Goal: Task Accomplishment & Management: Manage account settings

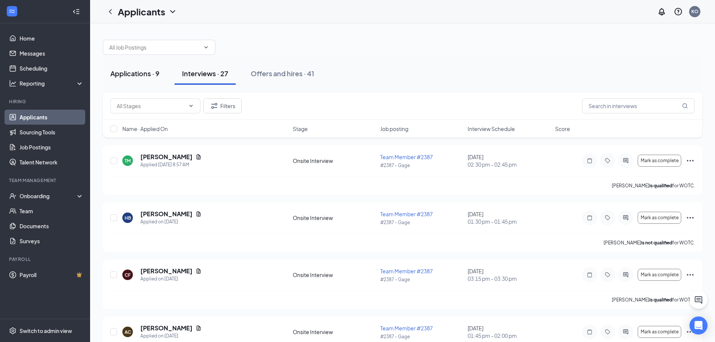
click at [138, 73] on div "Applications · 9" at bounding box center [134, 73] width 49 height 9
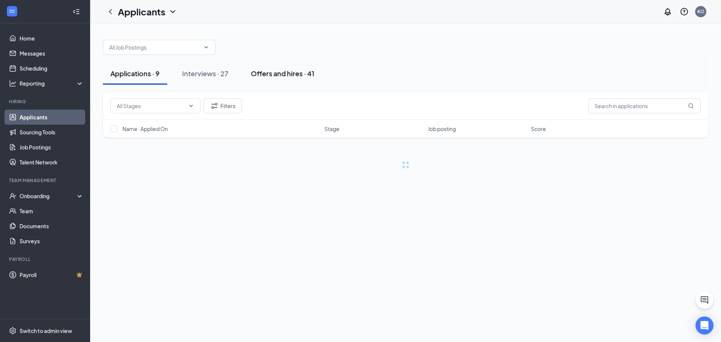
click at [252, 73] on div "Offers and hires · 41" at bounding box center [282, 73] width 63 height 9
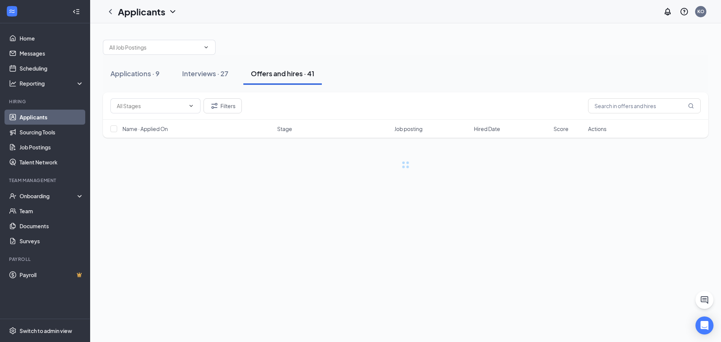
click at [188, 59] on div "Applications · 9 Interviews · 27 Offers and hires · 41" at bounding box center [405, 74] width 605 height 38
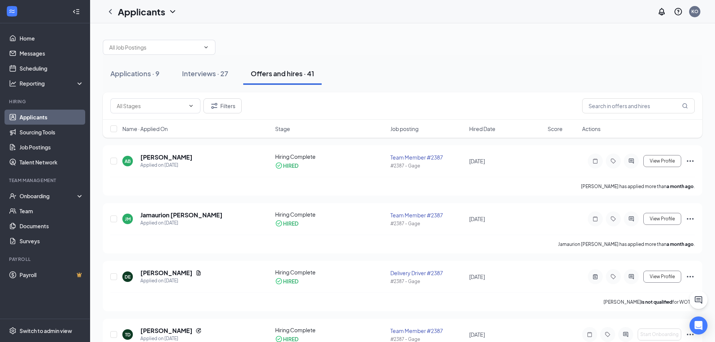
click at [189, 56] on div "Applications · 9 Interviews · 27 Offers and hires · 41" at bounding box center [403, 74] width 600 height 38
click at [197, 53] on span at bounding box center [159, 47] width 113 height 15
click at [183, 76] on div "Delivery Driver #2387 (#2387 - Gage)" at bounding box center [159, 82] width 113 height 17
type input "Delivery Driver #2387 (#2387 - Gage)"
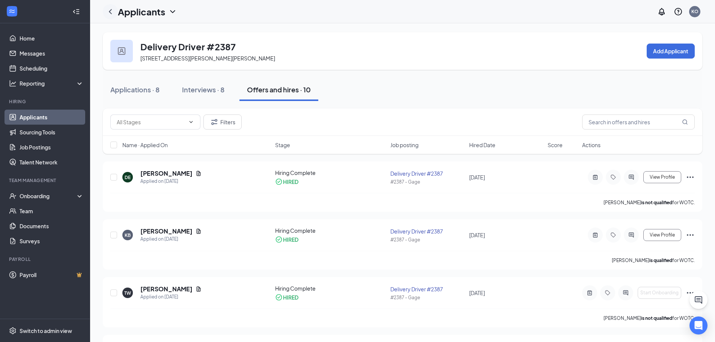
click at [111, 12] on icon "ChevronLeft" at bounding box center [110, 11] width 9 height 9
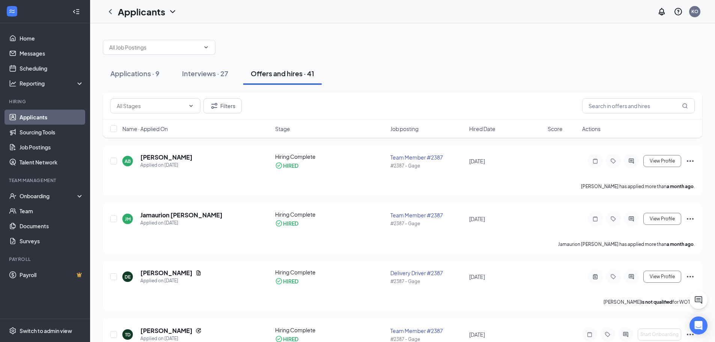
click at [68, 119] on link "Applicants" at bounding box center [52, 117] width 64 height 15
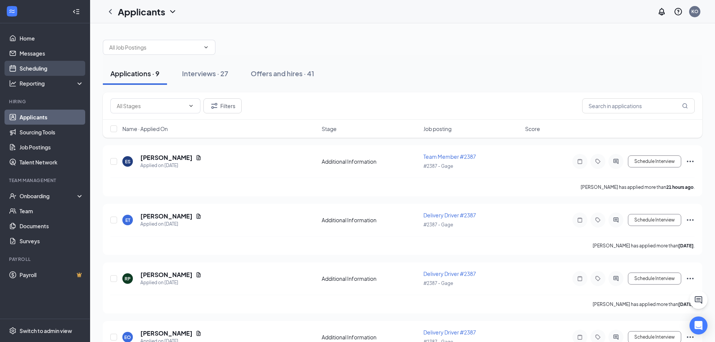
click at [47, 74] on link "Scheduling" at bounding box center [52, 68] width 64 height 15
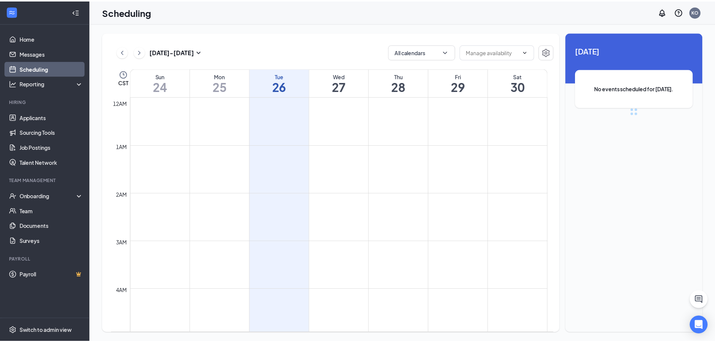
scroll to position [369, 0]
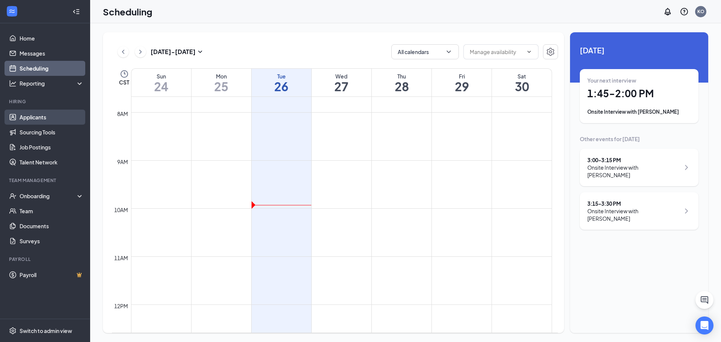
click at [52, 121] on link "Applicants" at bounding box center [52, 117] width 64 height 15
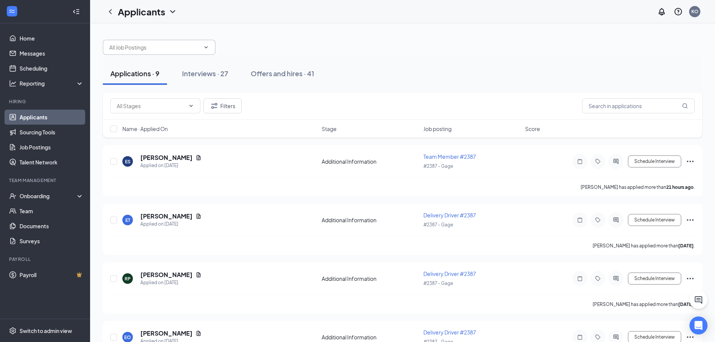
click at [191, 53] on span at bounding box center [159, 47] width 113 height 15
click at [178, 79] on div "Delivery Driver #2387 (#2387 - Gage)" at bounding box center [154, 82] width 91 height 8
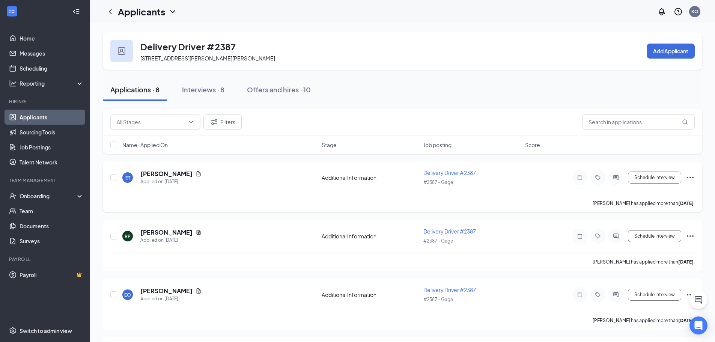
click at [688, 175] on icon "Ellipses" at bounding box center [690, 177] width 9 height 9
click at [707, 178] on div "Delivery Driver #2387 [STREET_ADDRESS][PERSON_NAME] Add Applicant Applications …" at bounding box center [402, 327] width 625 height 608
click at [69, 119] on link "Applicants" at bounding box center [52, 117] width 64 height 15
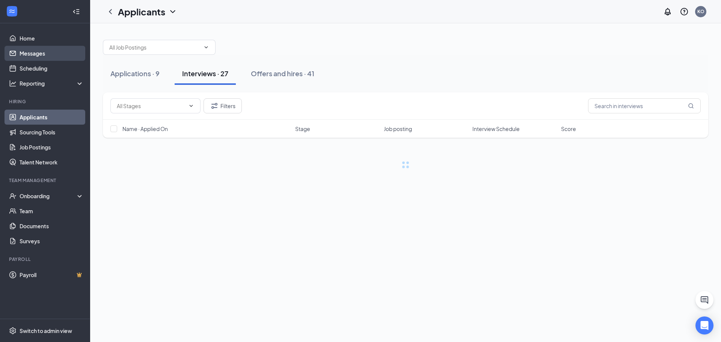
click at [50, 52] on link "Messages" at bounding box center [52, 53] width 64 height 15
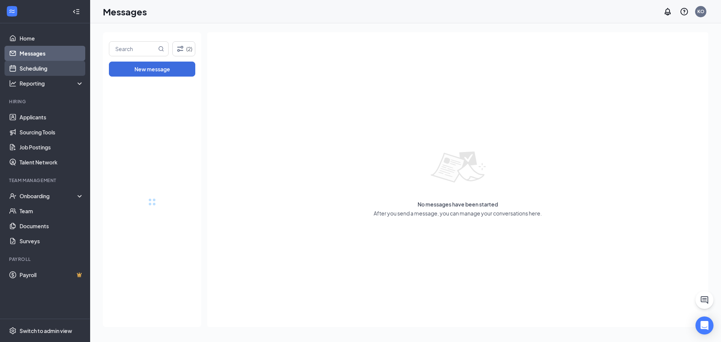
click at [51, 71] on link "Scheduling" at bounding box center [52, 68] width 64 height 15
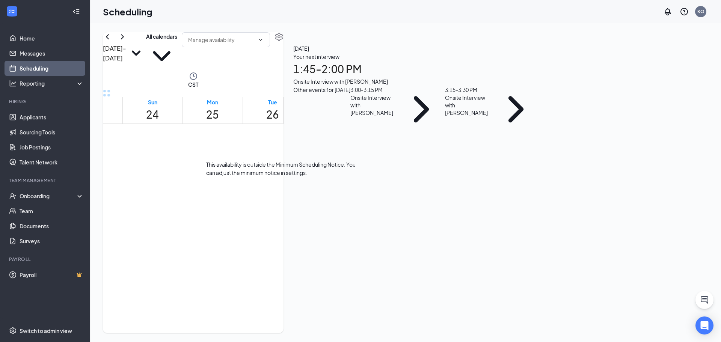
scroll to position [557, 0]
click at [271, 216] on span "1:45-2:00 PM" at bounding box center [264, 227] width 13 height 22
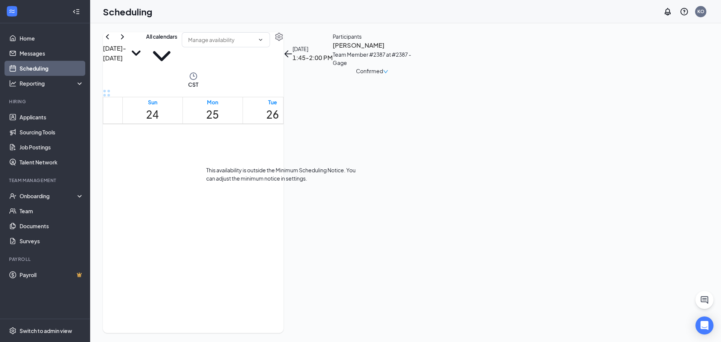
click at [285, 237] on span "3:00-3:15 PM" at bounding box center [278, 227] width 13 height 22
click at [286, 237] on span "3:15-3:30 PM" at bounding box center [292, 227] width 13 height 22
click at [279, 237] on span "3:00-3:15 PM" at bounding box center [278, 227] width 13 height 22
click at [271, 216] on span "1:45-2:00 PM" at bounding box center [264, 227] width 13 height 22
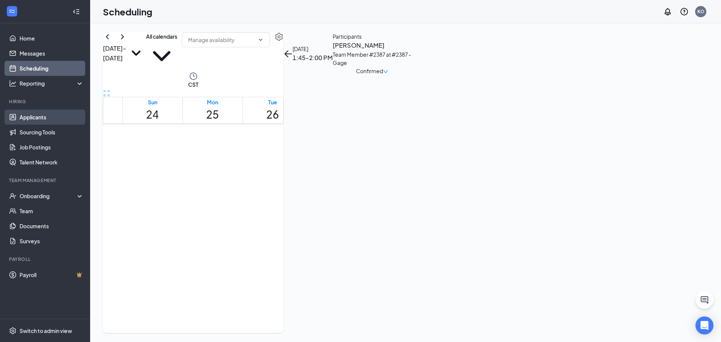
click at [41, 123] on link "Applicants" at bounding box center [52, 117] width 64 height 15
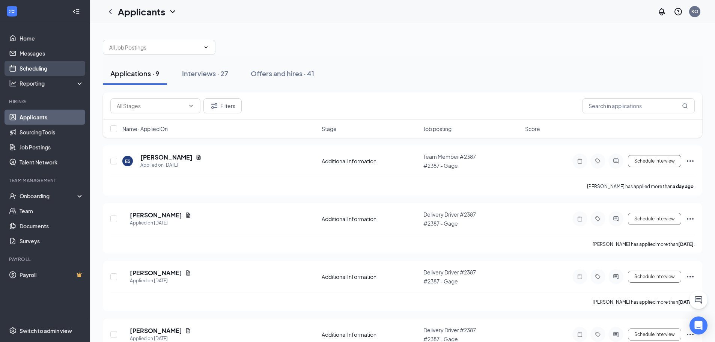
click at [50, 62] on link "Scheduling" at bounding box center [52, 68] width 64 height 15
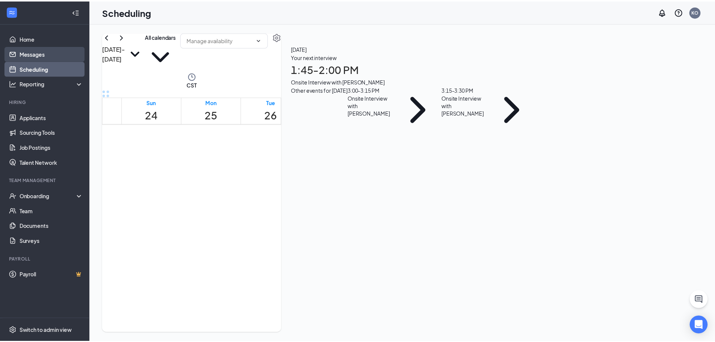
scroll to position [369, 0]
click at [51, 57] on link "Messages" at bounding box center [52, 53] width 64 height 15
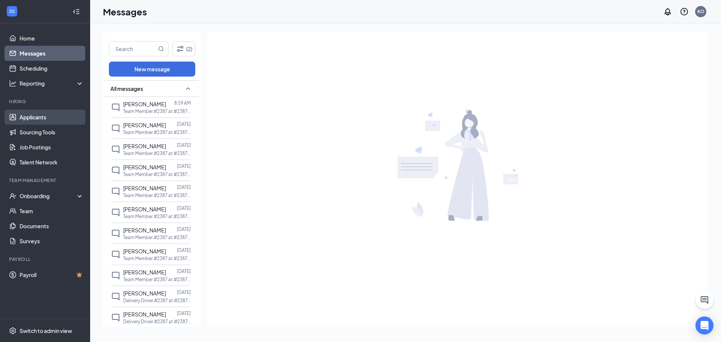
click at [57, 117] on link "Applicants" at bounding box center [52, 117] width 64 height 15
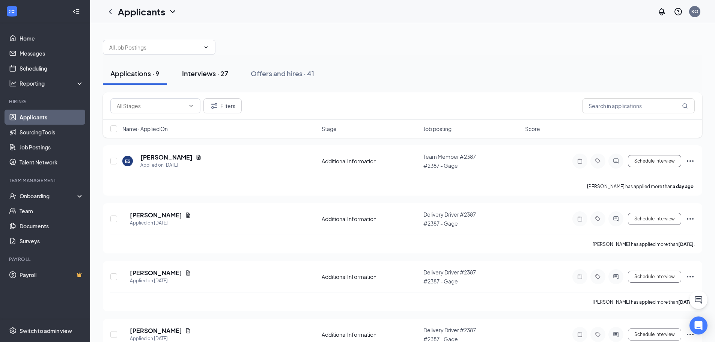
click at [222, 78] on div "Interviews · 27" at bounding box center [205, 73] width 46 height 9
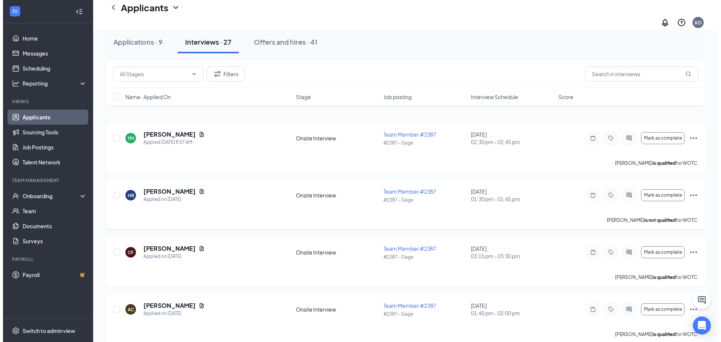
scroll to position [75, 0]
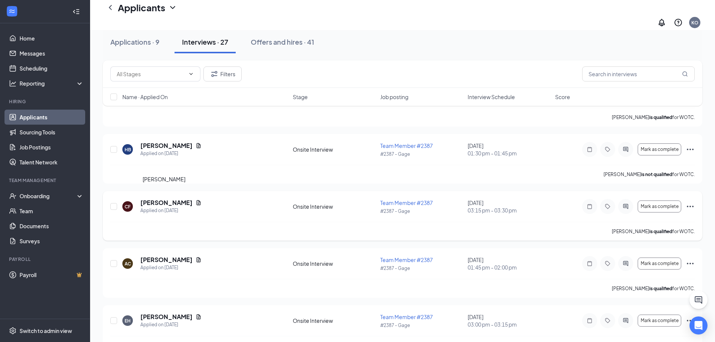
click at [167, 199] on h5 "[PERSON_NAME]" at bounding box center [166, 203] width 52 height 8
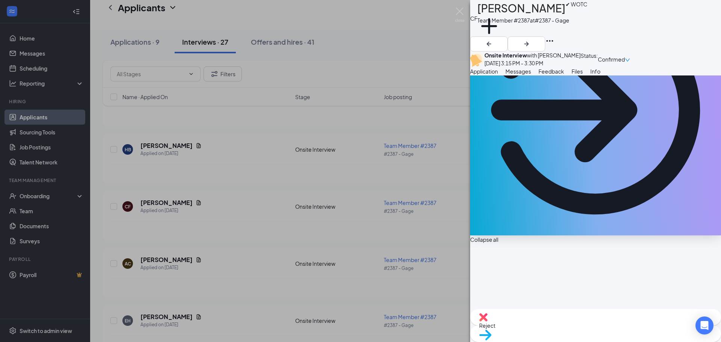
scroll to position [113, 0]
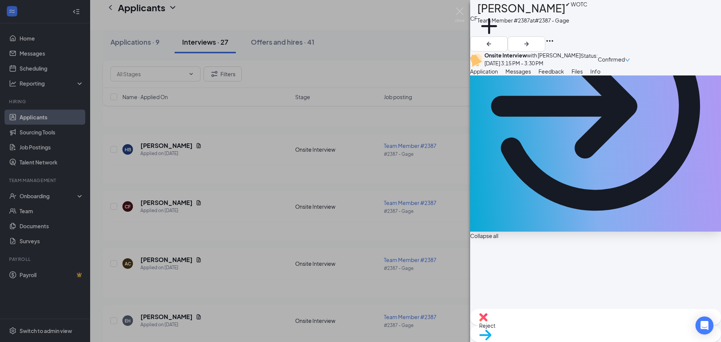
click at [323, 198] on div "CF Chloe Flesher ✔ WOTC Team Member #2387 at #2387 - Gage Add a tag Onsite Inte…" at bounding box center [360, 171] width 721 height 342
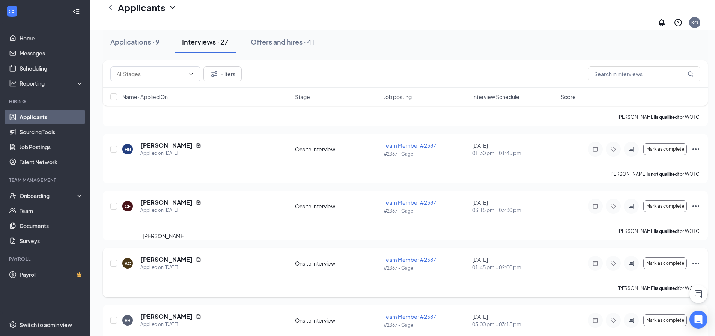
click at [164, 256] on h5 "[PERSON_NAME]" at bounding box center [166, 260] width 52 height 8
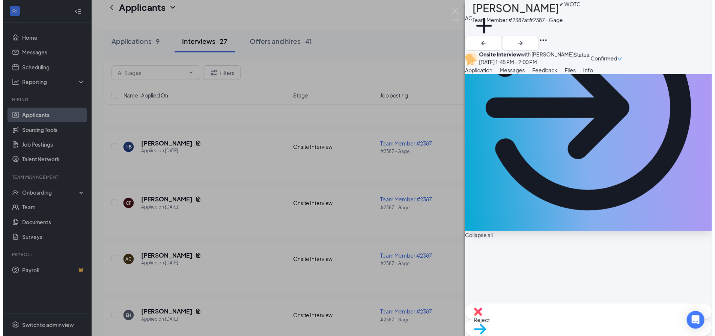
scroll to position [113, 0]
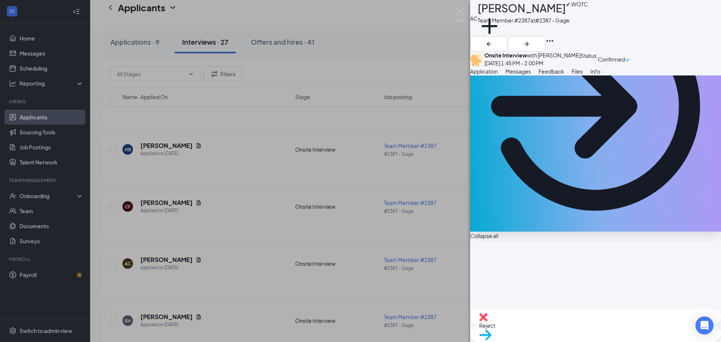
click at [311, 219] on div "AC Akira Cridge ✔ WOTC Team Member #2387 at #2387 - Gage Add a tag Onsite Inter…" at bounding box center [360, 171] width 721 height 342
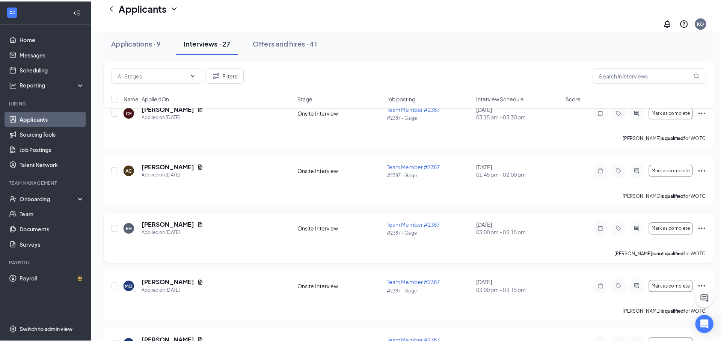
scroll to position [188, 0]
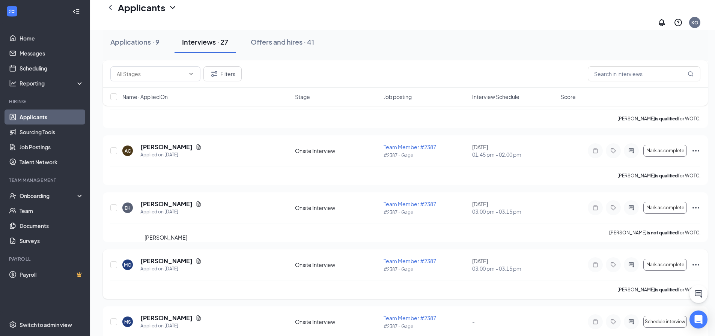
click at [158, 257] on h5 "[PERSON_NAME]" at bounding box center [166, 261] width 52 height 8
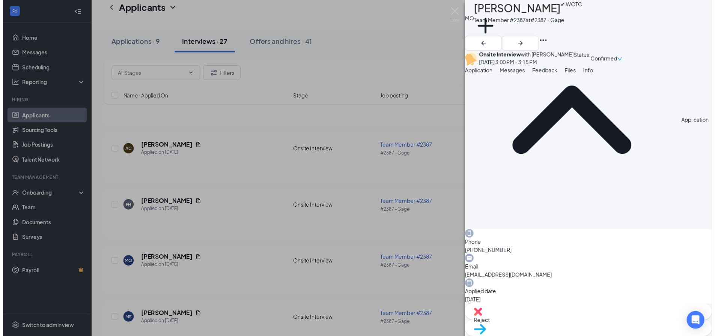
scroll to position [75, 0]
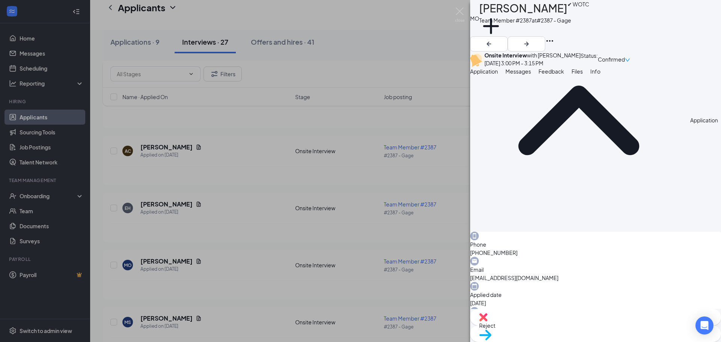
click at [284, 258] on div "MO Matthew OKeefe ✔ WOTC Team Member #2387 at #2387 - Gage Add a tag Onsite Int…" at bounding box center [360, 171] width 721 height 342
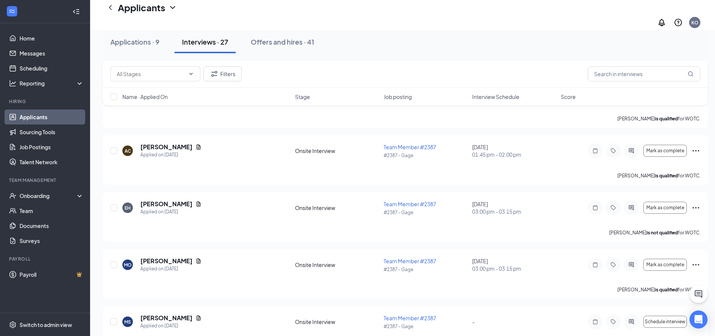
click at [57, 115] on link "Applicants" at bounding box center [52, 117] width 64 height 15
